Goal: Complete application form

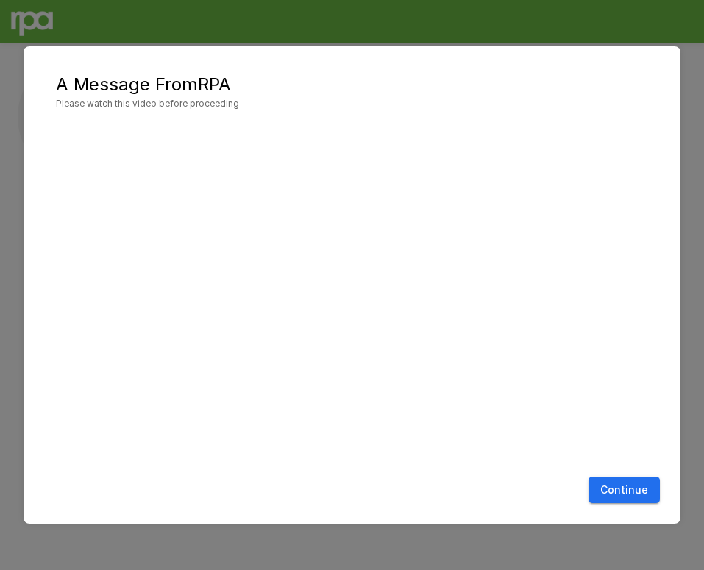
click at [610, 487] on button "Continue" at bounding box center [624, 490] width 71 height 27
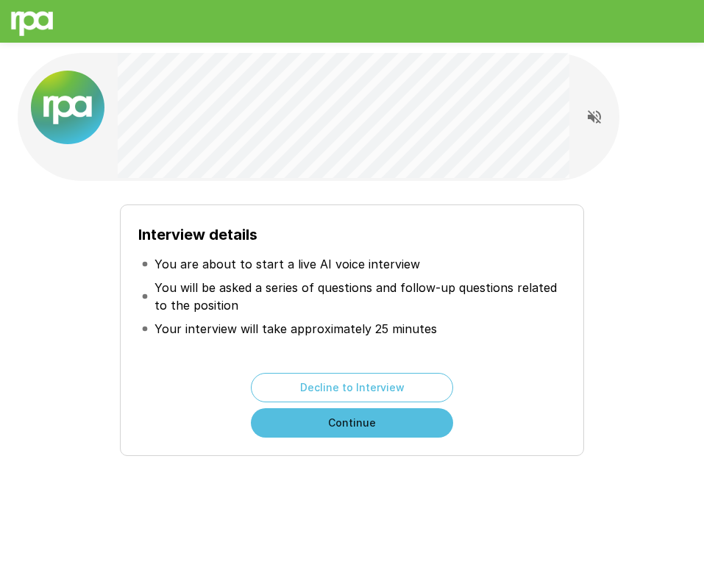
click at [363, 423] on button "Continue" at bounding box center [352, 422] width 202 height 29
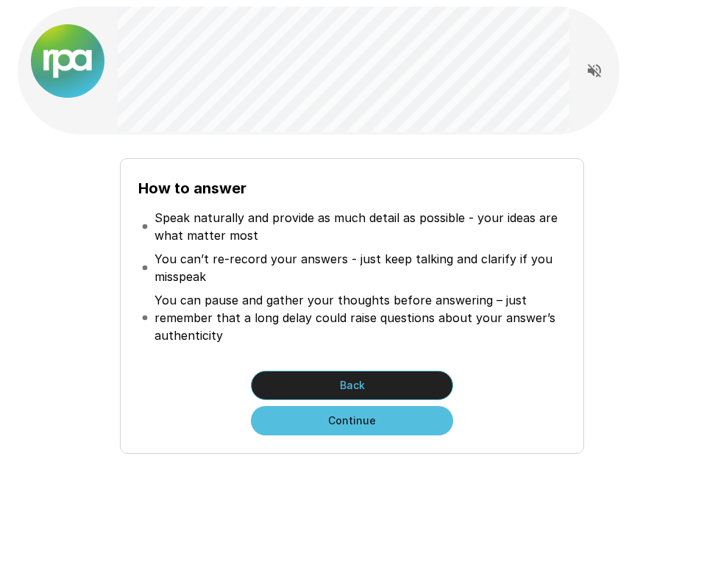
scroll to position [53, 0]
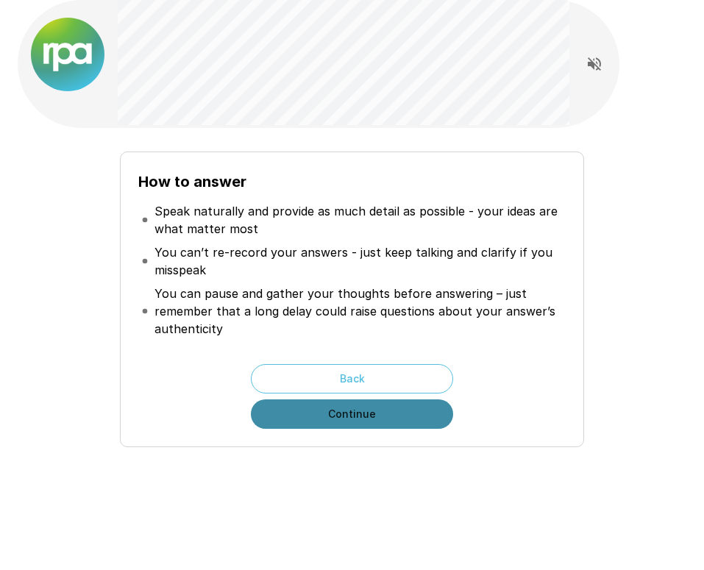
click at [364, 416] on button "Continue" at bounding box center [352, 413] width 202 height 29
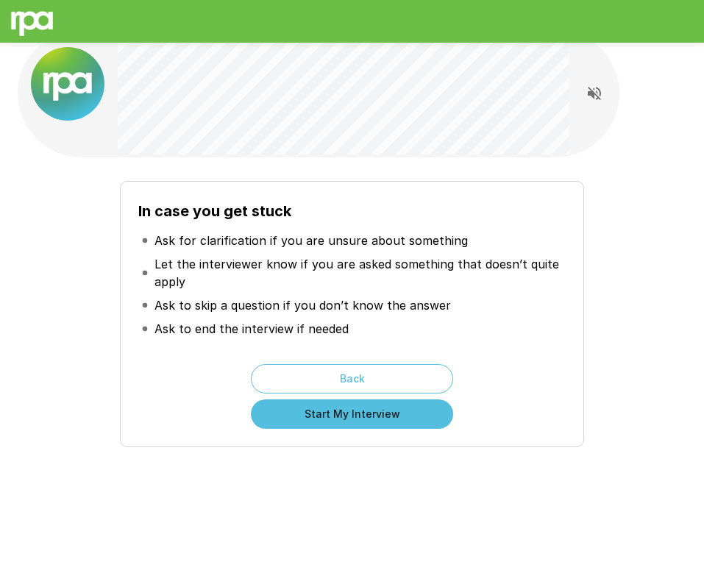
click at [364, 416] on button "Start My Interview" at bounding box center [352, 413] width 202 height 29
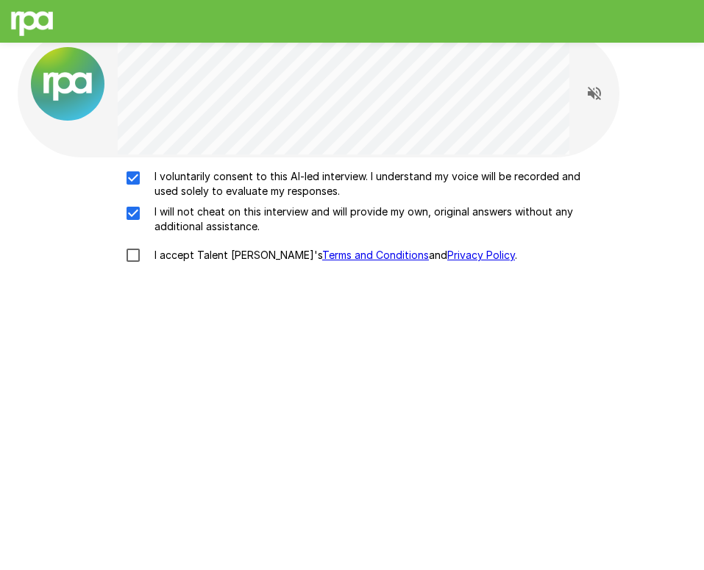
scroll to position [18, 0]
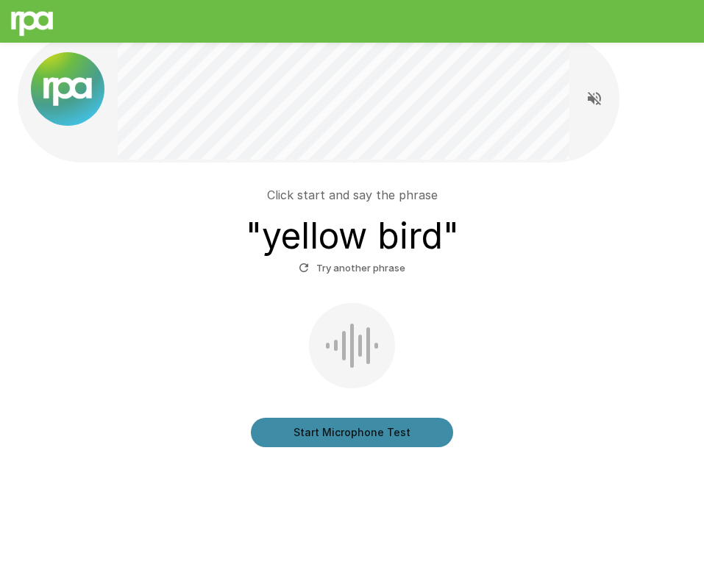
click at [379, 435] on button "Start Microphone Test" at bounding box center [352, 432] width 202 height 29
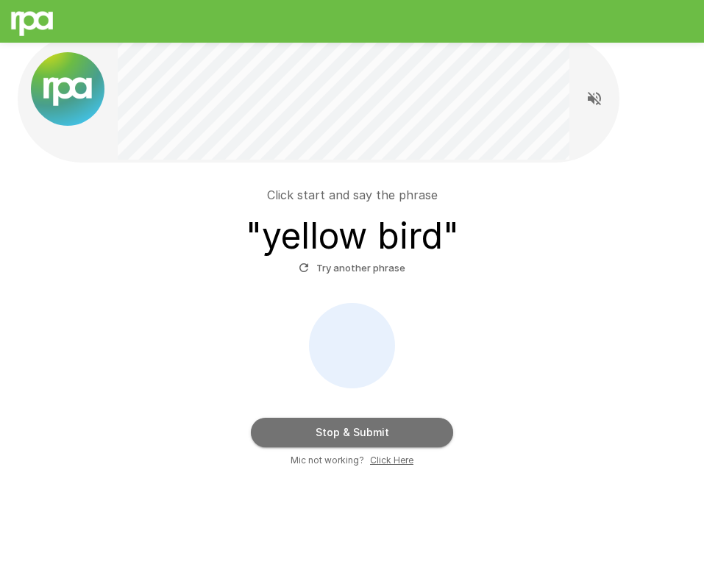
click at [379, 435] on button "Stop & Submit" at bounding box center [352, 432] width 202 height 29
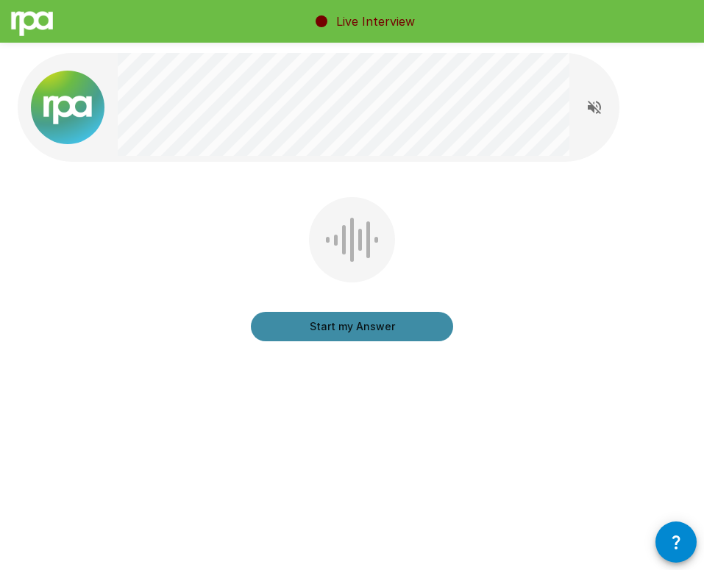
click at [382, 326] on button "Start my Answer" at bounding box center [352, 326] width 202 height 29
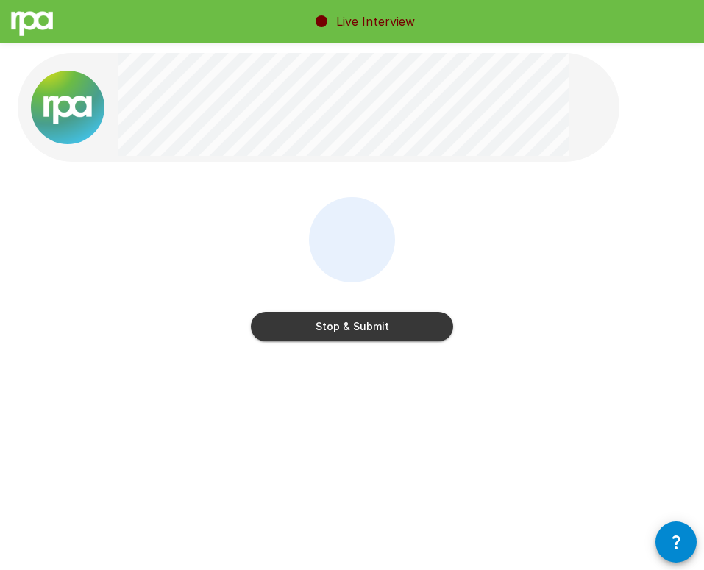
click at [382, 326] on button "Stop & Submit" at bounding box center [352, 326] width 202 height 29
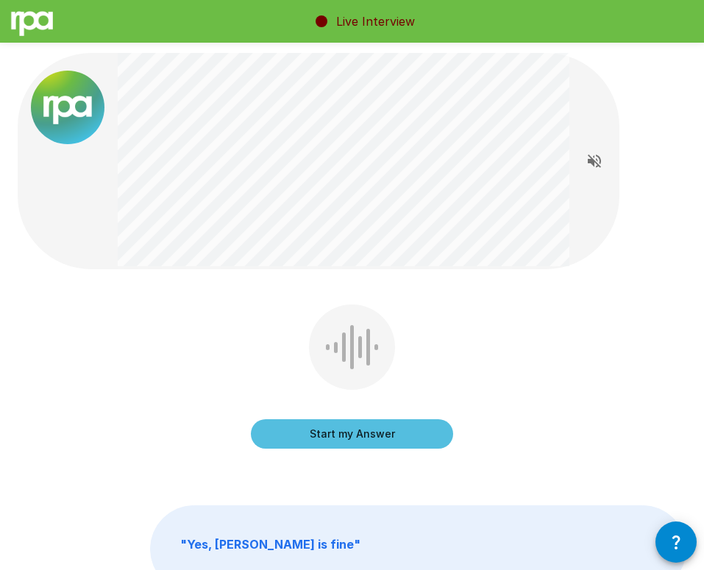
click at [348, 430] on button "Start my Answer" at bounding box center [352, 433] width 202 height 29
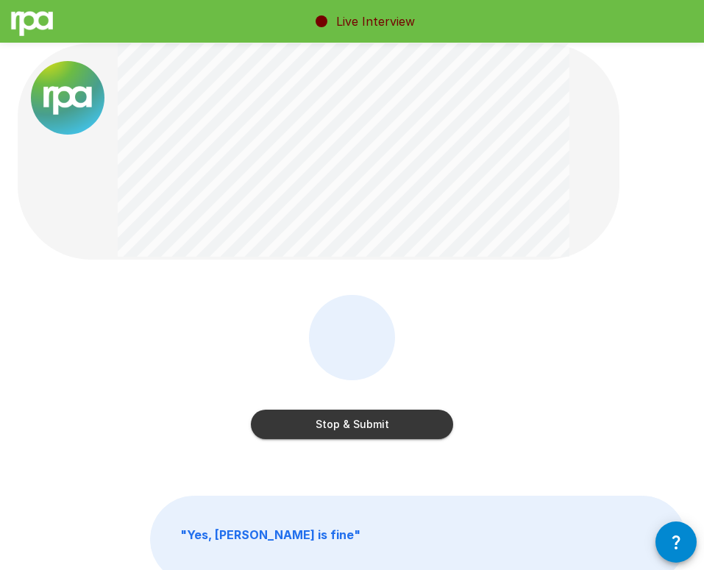
scroll to position [1, 0]
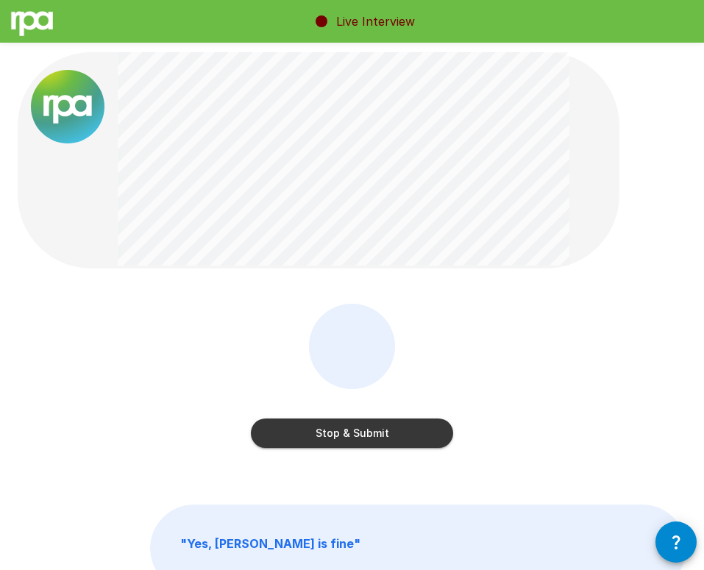
click at [348, 430] on button "Stop & Submit" at bounding box center [352, 433] width 202 height 29
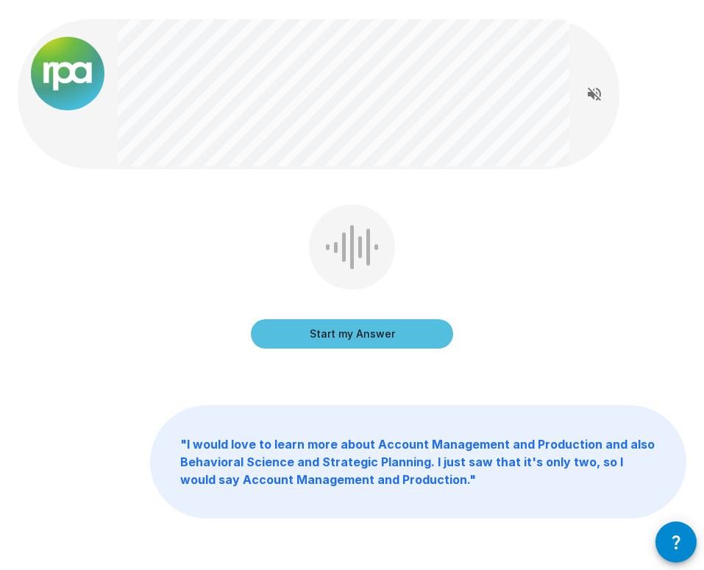
scroll to position [0, 0]
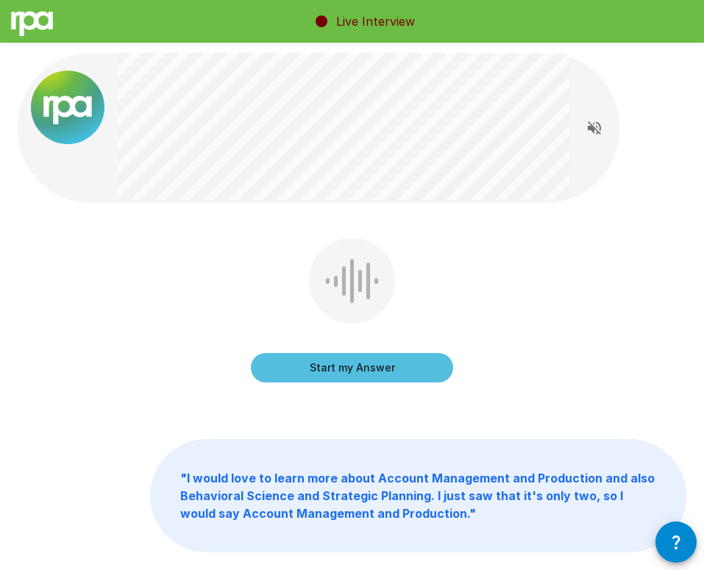
click at [353, 470] on p "" I would love to learn more about Account Management and Production and also B…" at bounding box center [418, 496] width 535 height 112
click at [347, 485] on p "" I would love to learn more about Account Management and Production and also B…" at bounding box center [418, 496] width 535 height 112
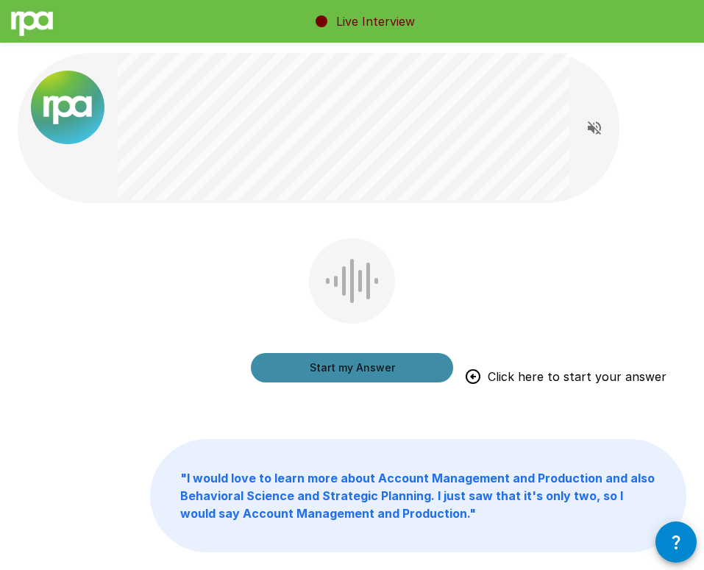
click at [271, 370] on button "Start my Answer" at bounding box center [352, 367] width 202 height 29
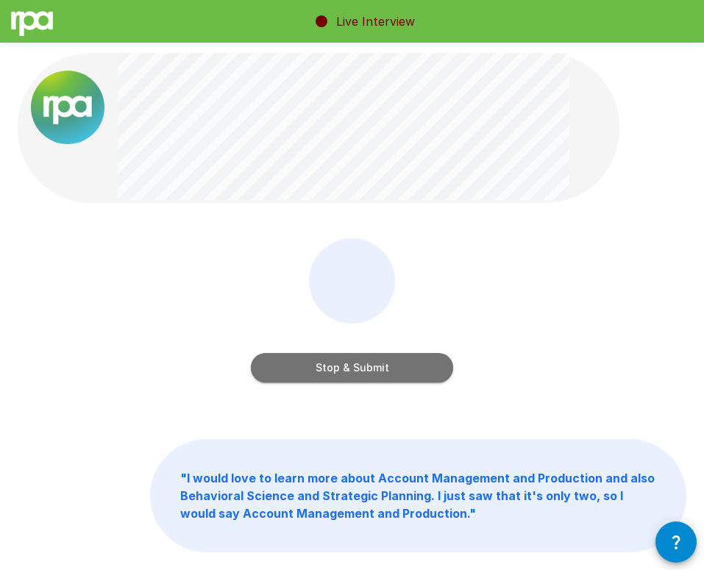
click at [271, 370] on button "Stop & Submit" at bounding box center [352, 367] width 202 height 29
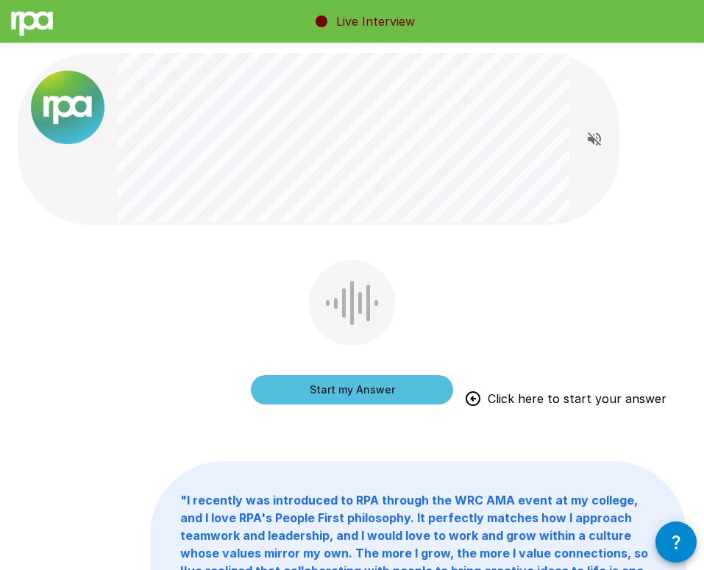
click at [325, 388] on button "Start my Answer" at bounding box center [352, 389] width 202 height 29
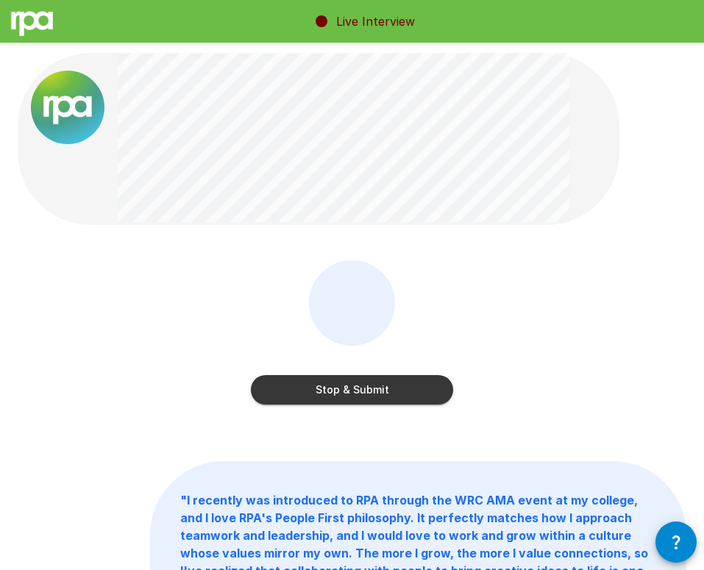
click at [325, 388] on button "Stop & Submit" at bounding box center [352, 389] width 202 height 29
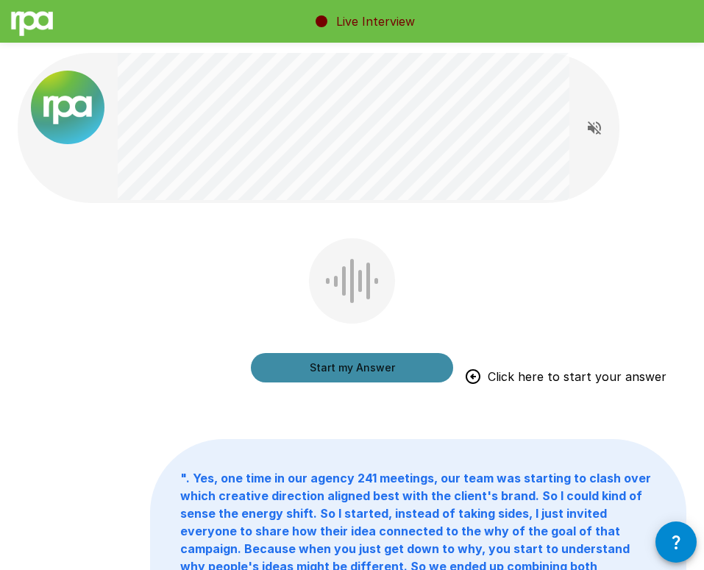
click at [271, 369] on button "Start my Answer" at bounding box center [352, 367] width 202 height 29
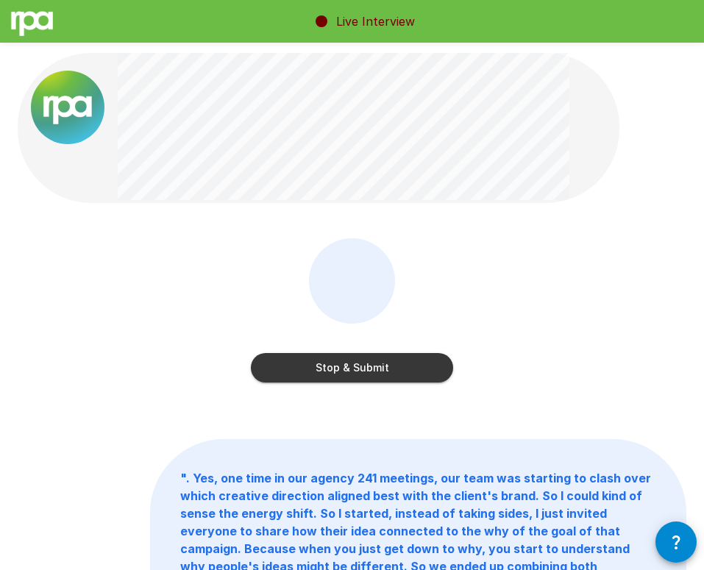
click at [271, 369] on button "Stop & Submit" at bounding box center [352, 367] width 202 height 29
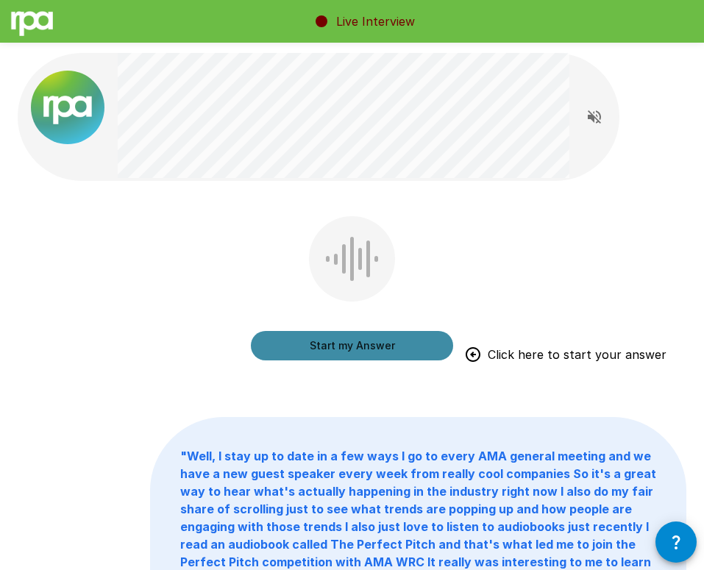
click at [323, 347] on button "Start my Answer" at bounding box center [352, 345] width 202 height 29
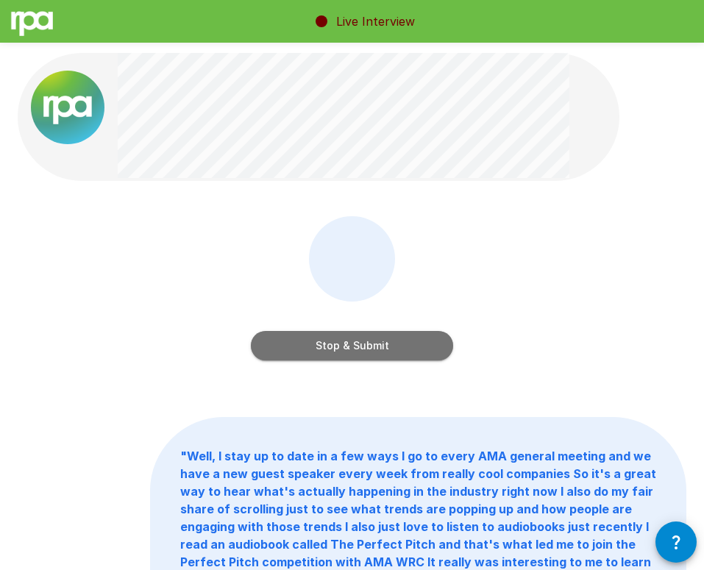
click at [330, 348] on button "Stop & Submit" at bounding box center [352, 345] width 202 height 29
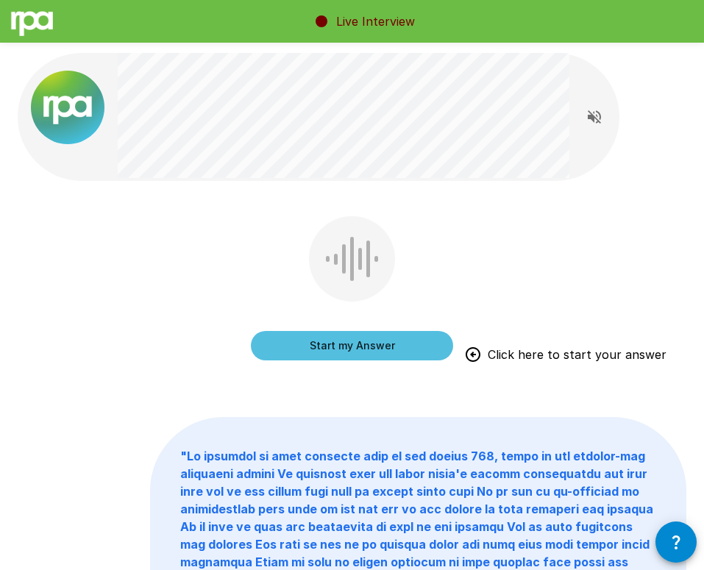
click at [308, 345] on button "Start my Answer" at bounding box center [352, 345] width 202 height 29
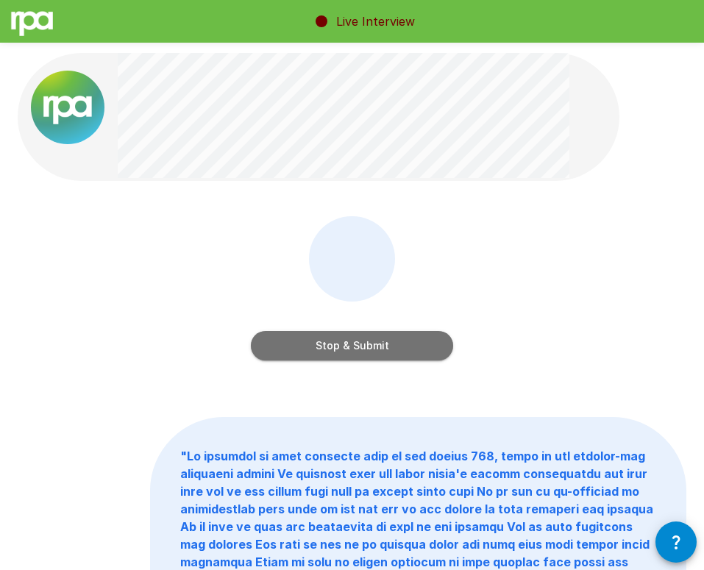
click at [308, 345] on button "Stop & Submit" at bounding box center [352, 345] width 202 height 29
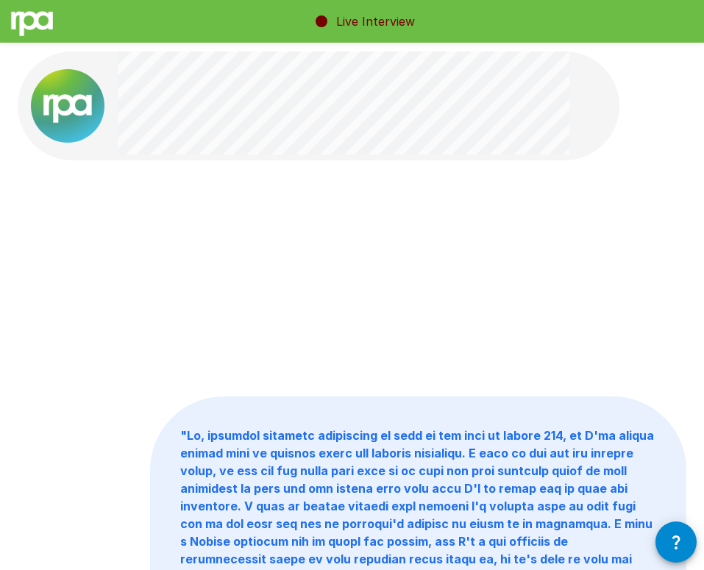
scroll to position [1, 0]
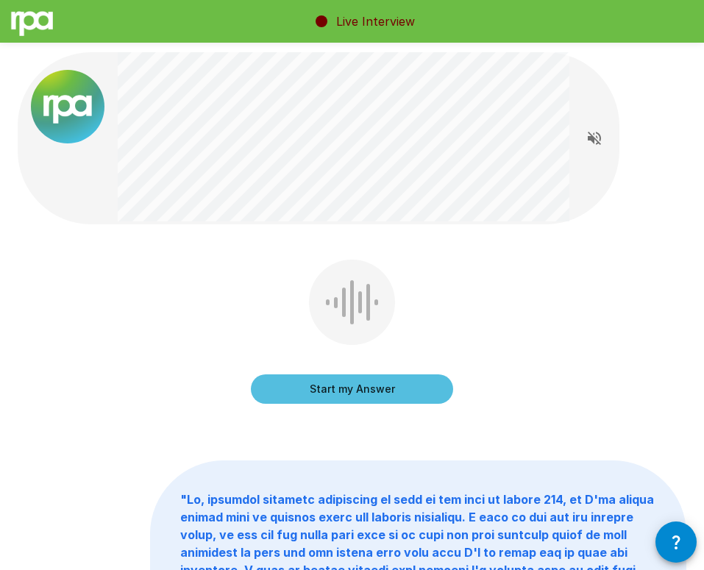
click at [323, 392] on button "Start my Answer" at bounding box center [352, 388] width 202 height 29
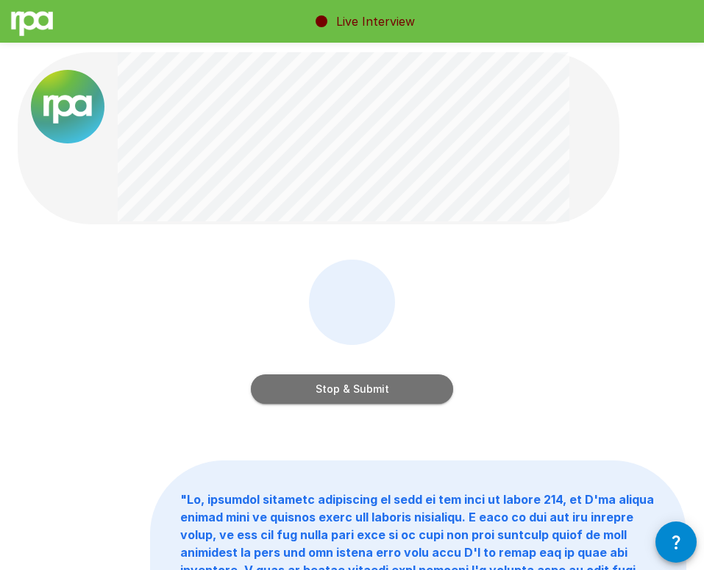
click at [323, 392] on button "Stop & Submit" at bounding box center [352, 388] width 202 height 29
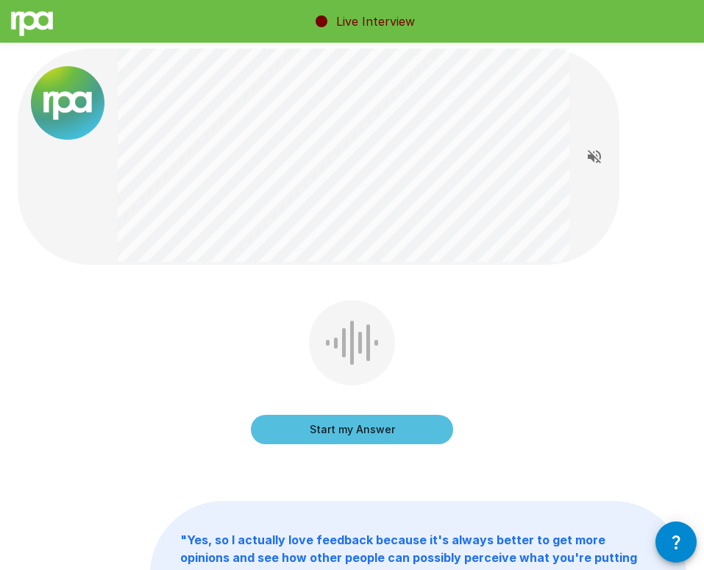
scroll to position [0, 0]
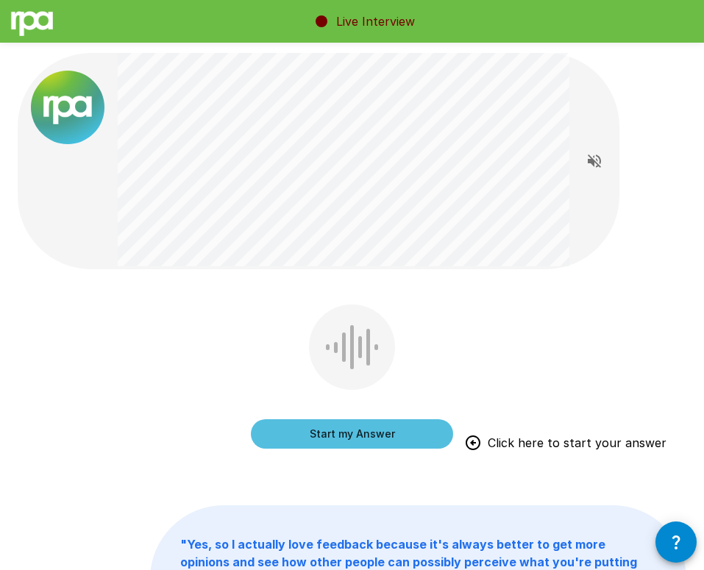
click at [339, 429] on button "Start my Answer" at bounding box center [352, 433] width 202 height 29
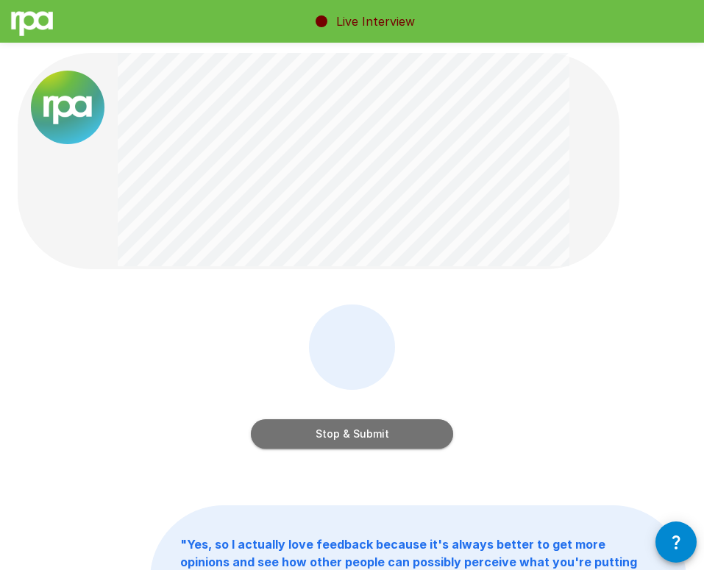
click at [339, 429] on button "Stop & Submit" at bounding box center [352, 433] width 202 height 29
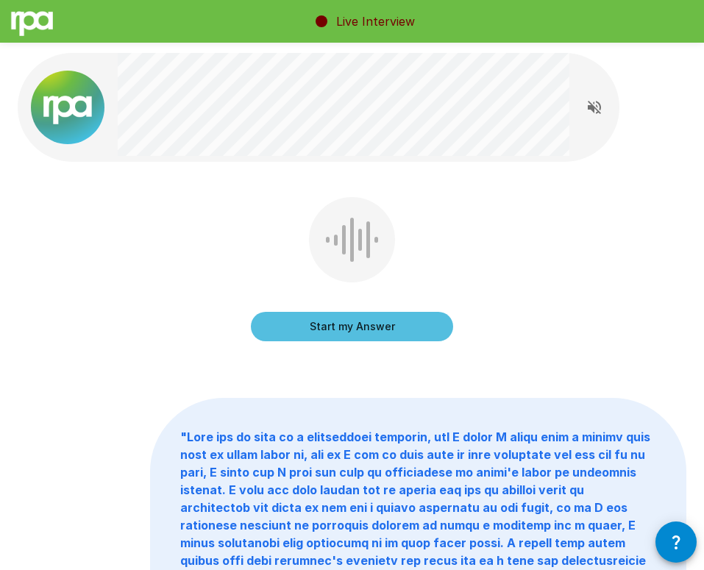
click at [321, 322] on button "Start my Answer" at bounding box center [352, 326] width 202 height 29
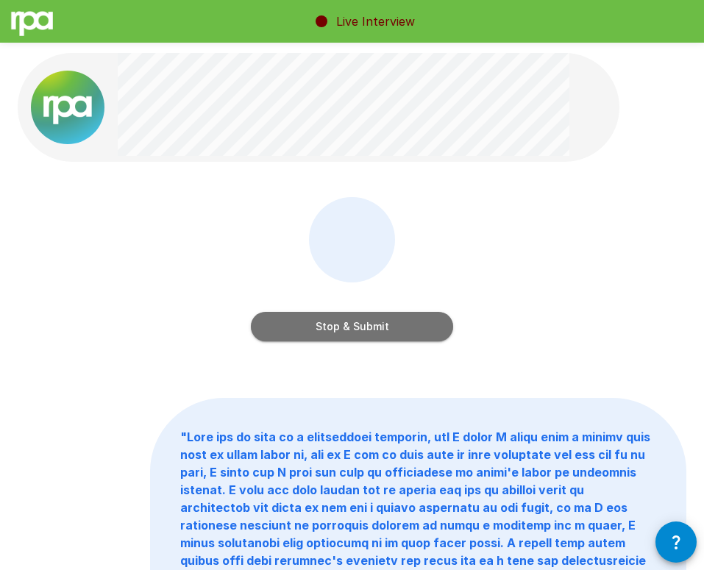
click at [321, 322] on button "Stop & Submit" at bounding box center [352, 326] width 202 height 29
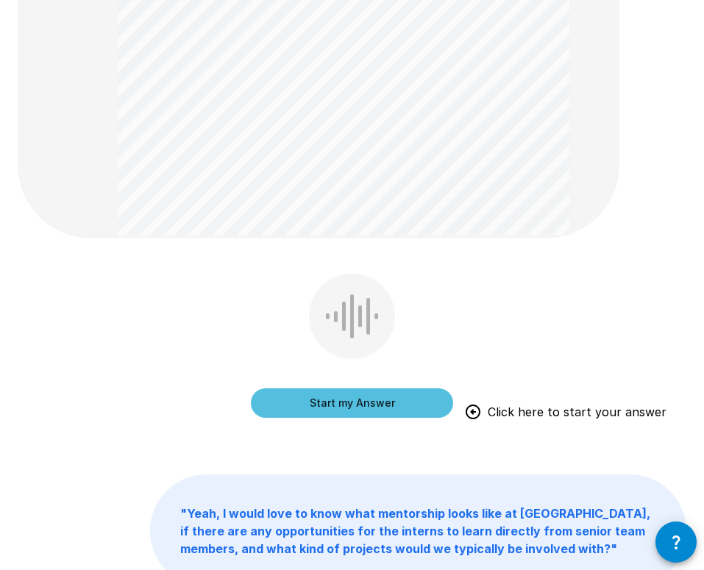
scroll to position [783, 0]
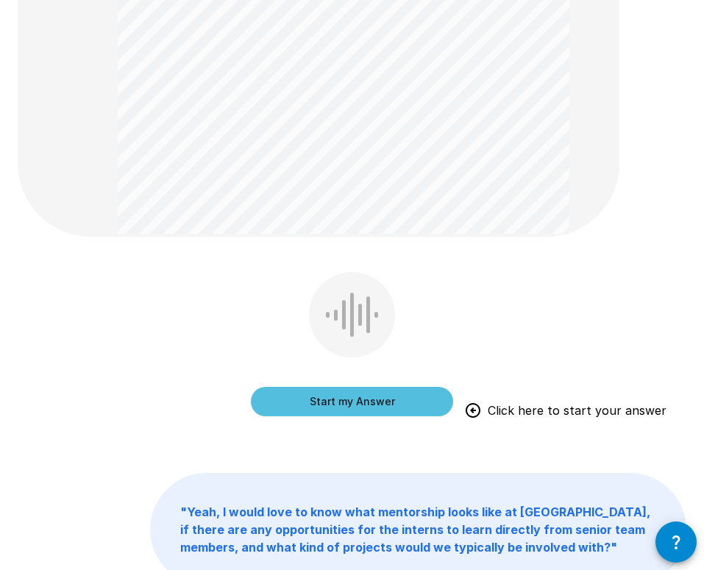
click at [372, 400] on button "Start my Answer" at bounding box center [352, 401] width 202 height 29
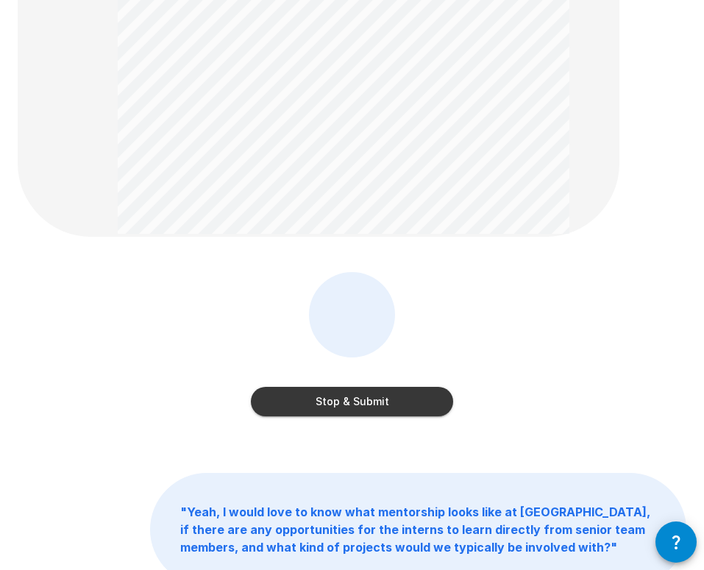
click at [372, 400] on button "Stop & Submit" at bounding box center [352, 401] width 202 height 29
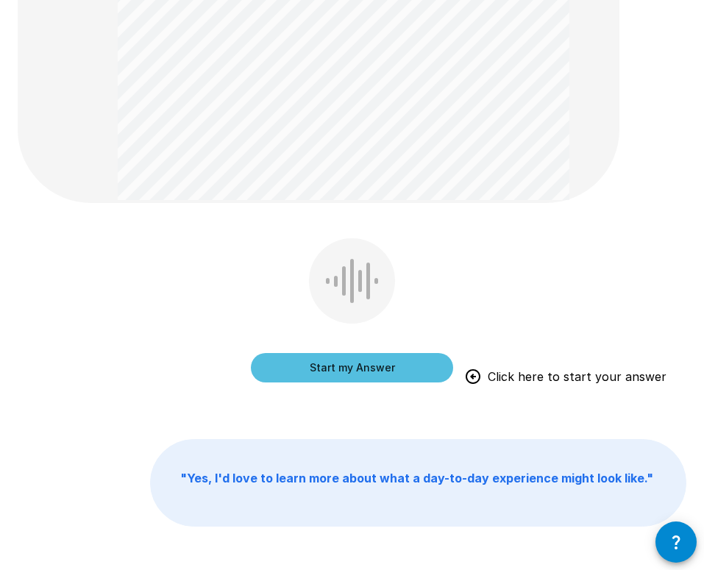
scroll to position [817, 0]
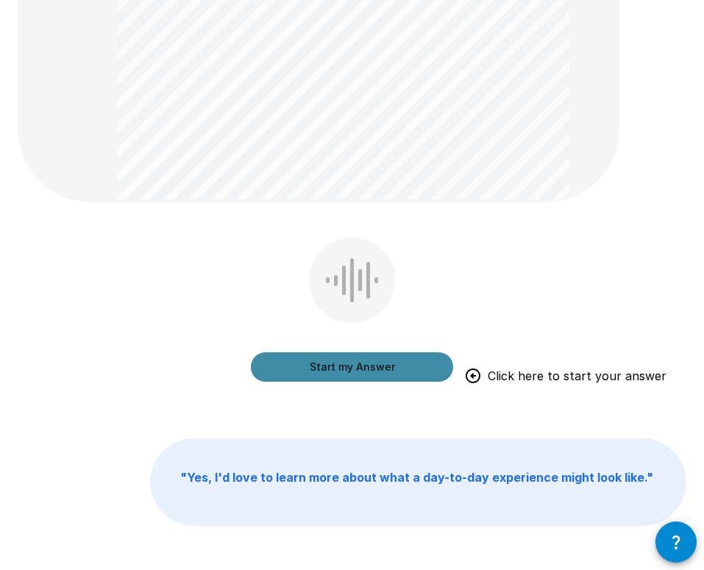
click at [386, 366] on button "Start my Answer" at bounding box center [352, 366] width 202 height 29
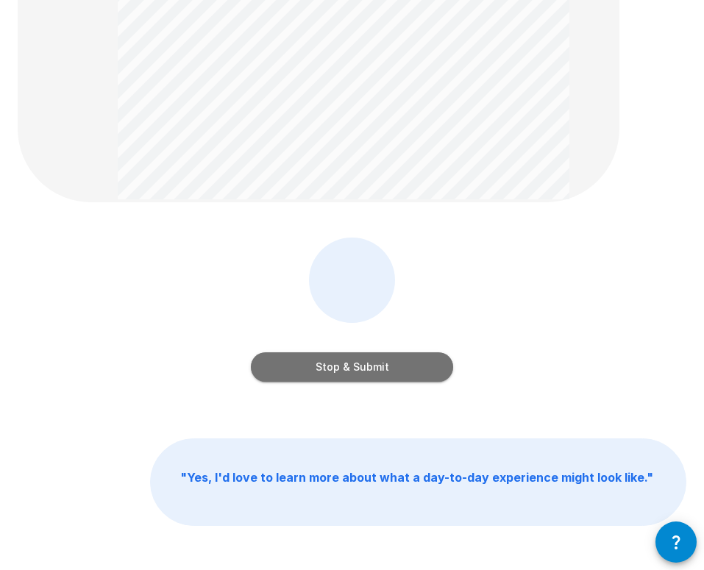
click at [386, 366] on button "Stop & Submit" at bounding box center [352, 366] width 202 height 29
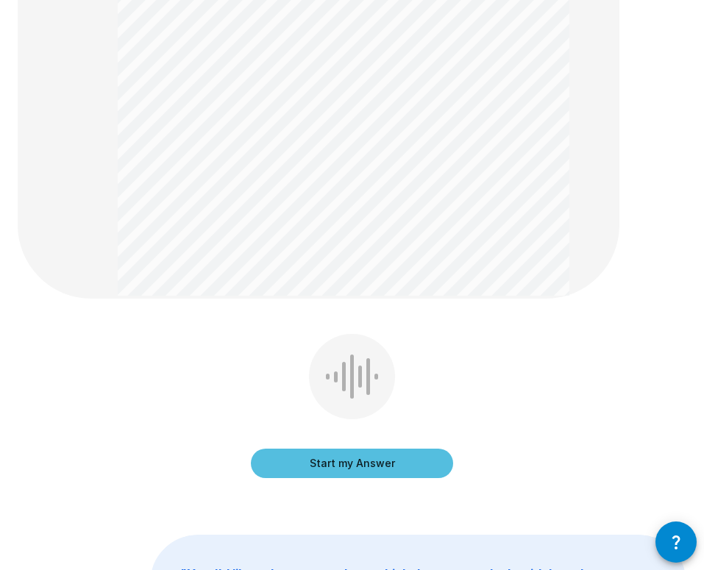
scroll to position [506, 0]
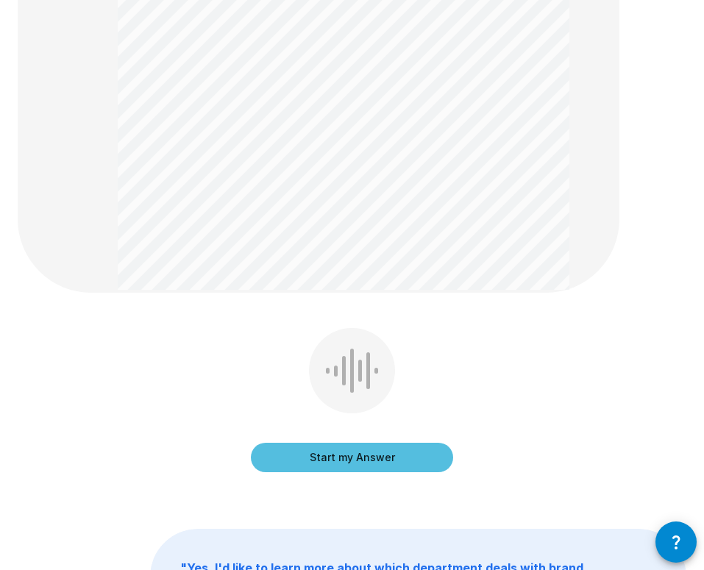
click at [346, 455] on button "Start my Answer" at bounding box center [352, 457] width 202 height 29
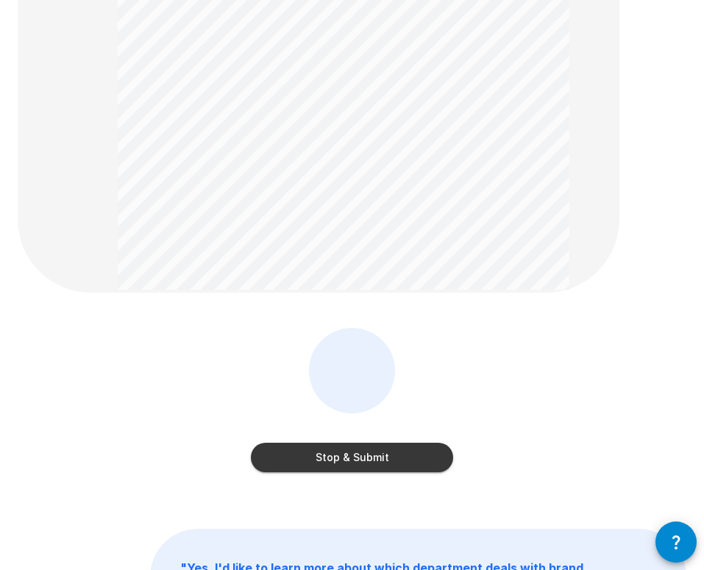
click at [346, 455] on button "Stop & Submit" at bounding box center [352, 457] width 202 height 29
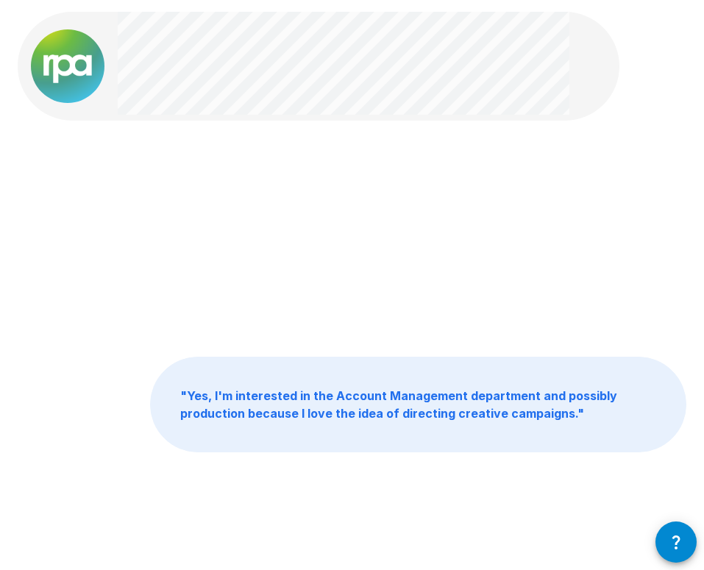
scroll to position [0, 0]
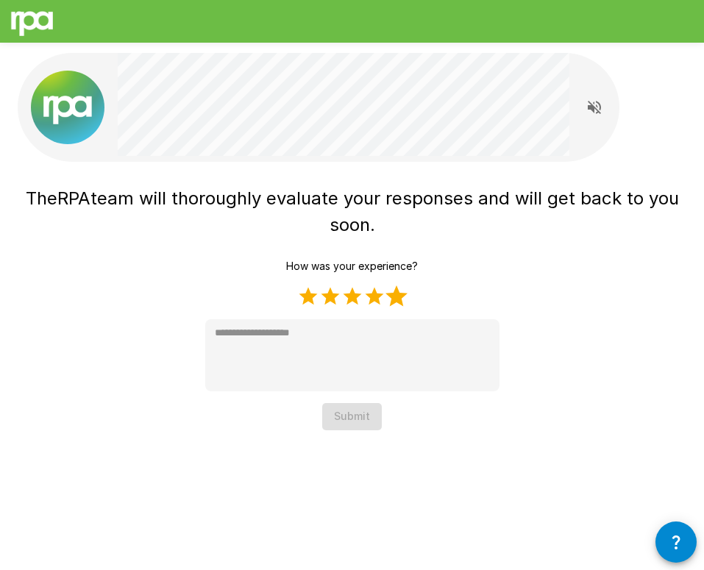
click at [393, 300] on label "5 Stars" at bounding box center [397, 296] width 22 height 22
type textarea "*"
click at [346, 415] on button "Submit" at bounding box center [352, 416] width 60 height 27
